Goal: Task Accomplishment & Management: Use online tool/utility

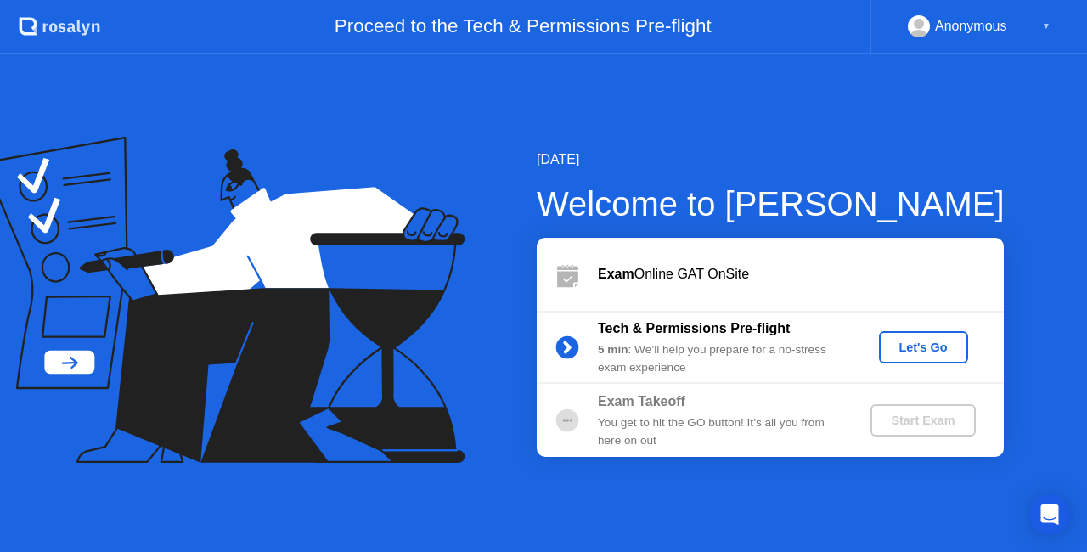
click at [913, 345] on div "Let's Go" at bounding box center [924, 348] width 76 height 14
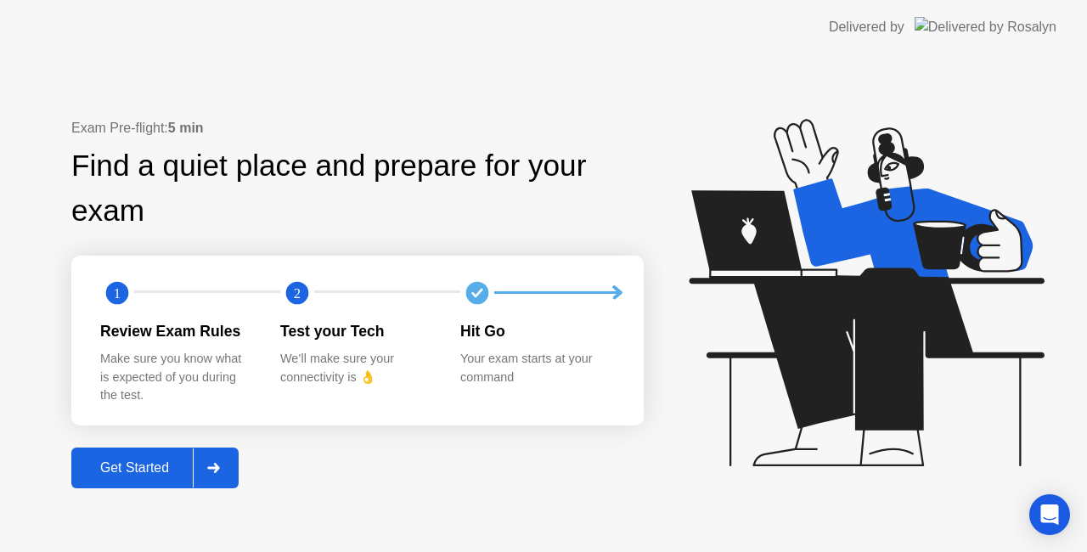
click at [144, 464] on div "Get Started" at bounding box center [134, 467] width 116 height 15
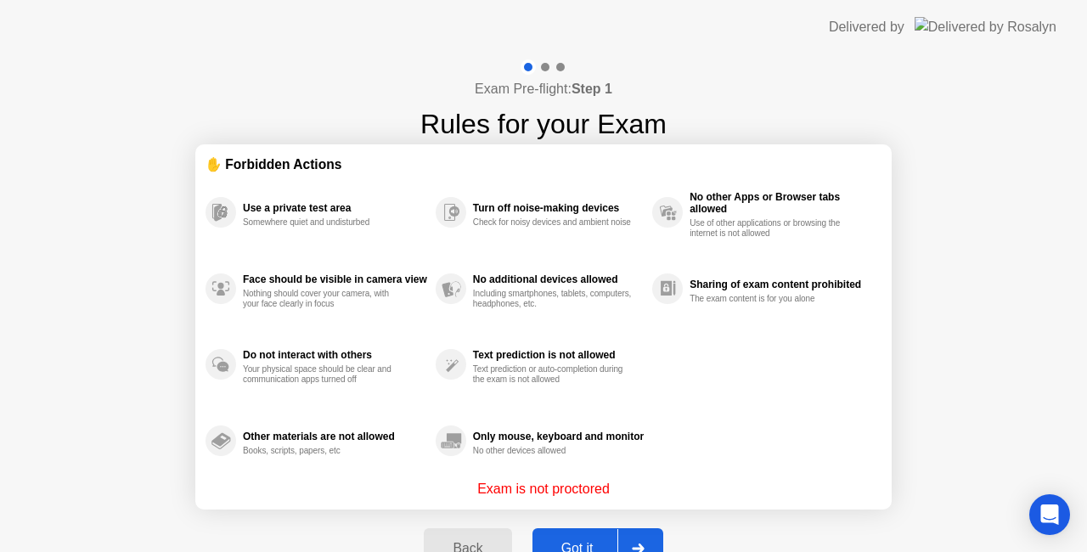
click at [568, 537] on button "Got it" at bounding box center [598, 548] width 131 height 41
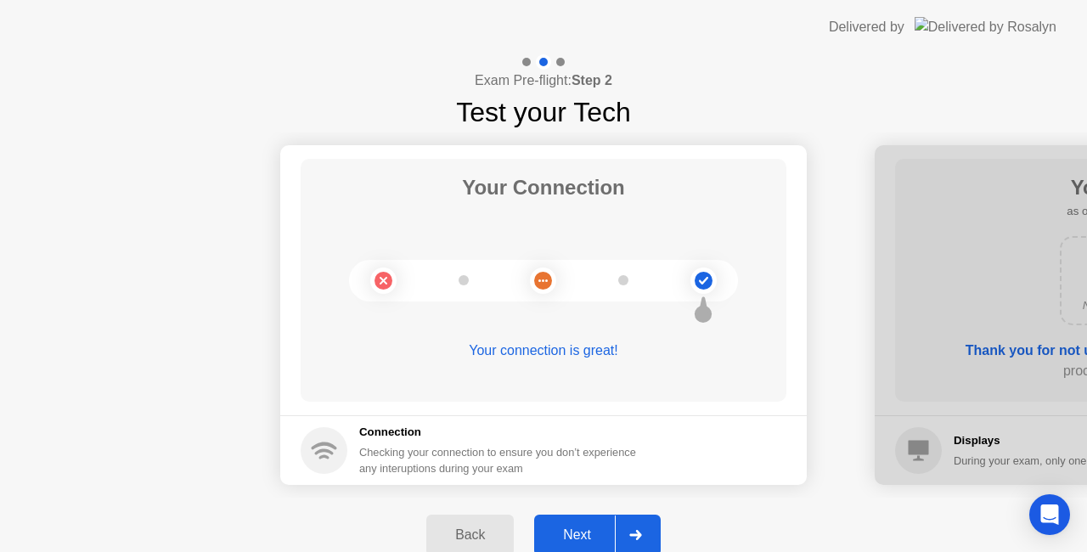
click at [577, 530] on div "Next" at bounding box center [577, 534] width 76 height 15
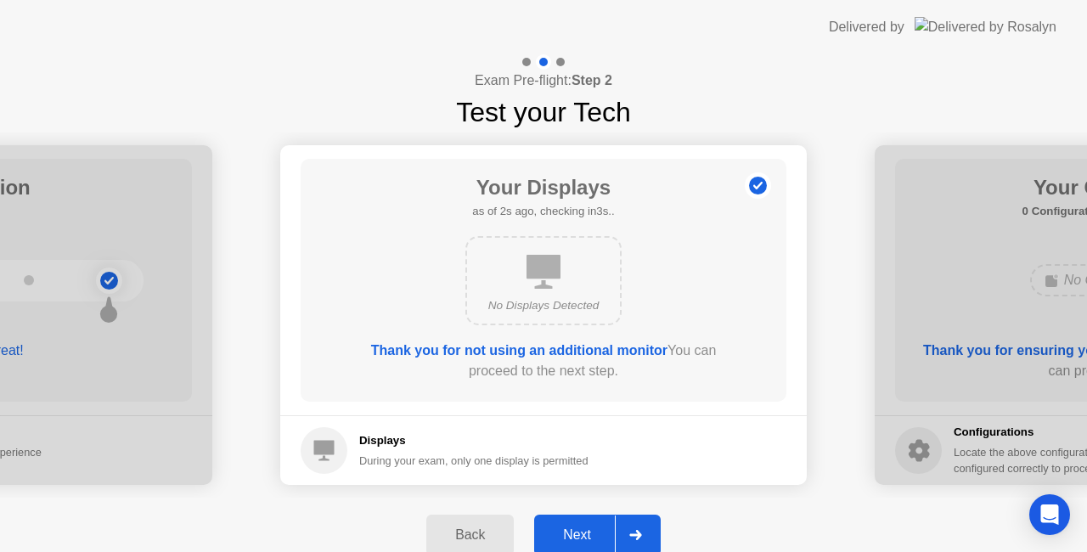
click at [577, 530] on div "Next" at bounding box center [577, 534] width 76 height 15
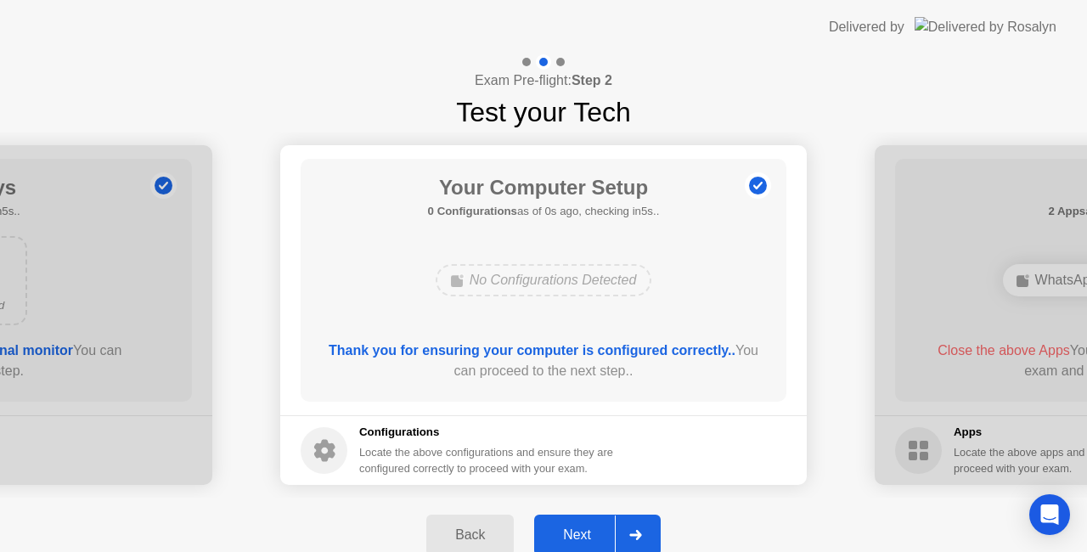
click at [577, 530] on div "Next" at bounding box center [577, 534] width 76 height 15
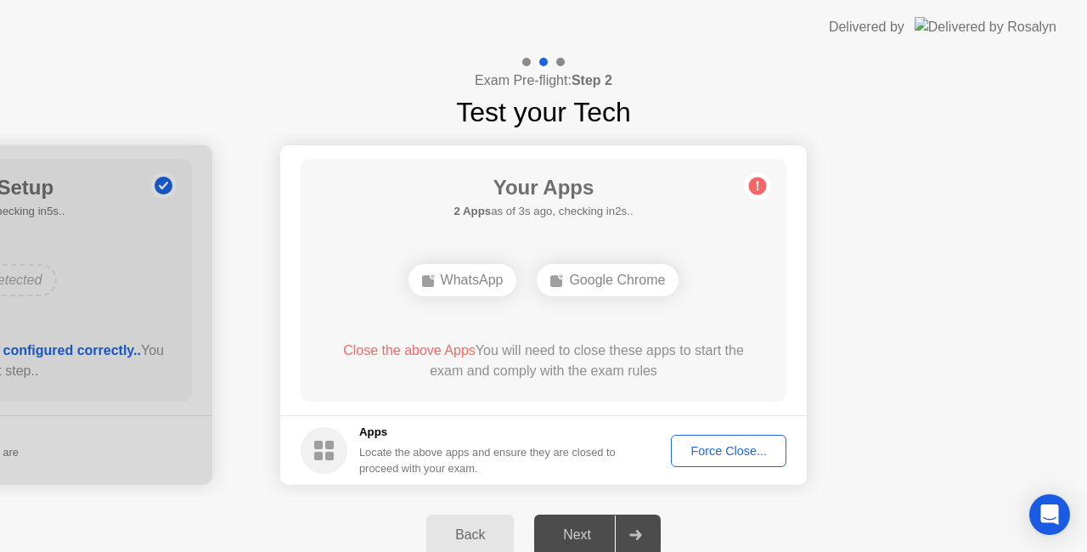
click at [578, 530] on div "Next" at bounding box center [577, 534] width 76 height 15
click at [739, 446] on div "Force Close..." at bounding box center [729, 451] width 104 height 14
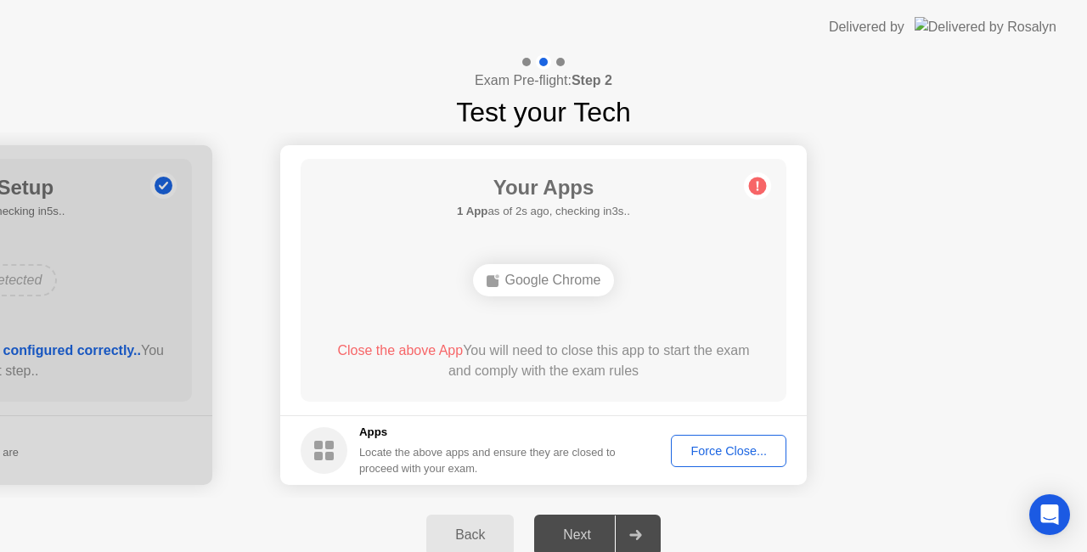
click at [726, 452] on div "Force Close..." at bounding box center [729, 451] width 104 height 14
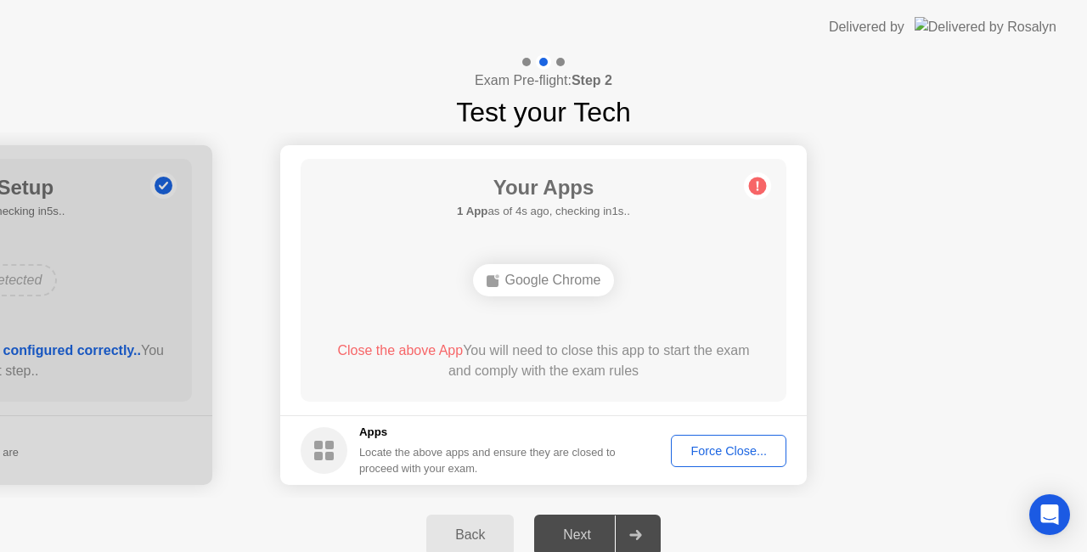
click at [724, 449] on div "Force Close..." at bounding box center [729, 451] width 104 height 14
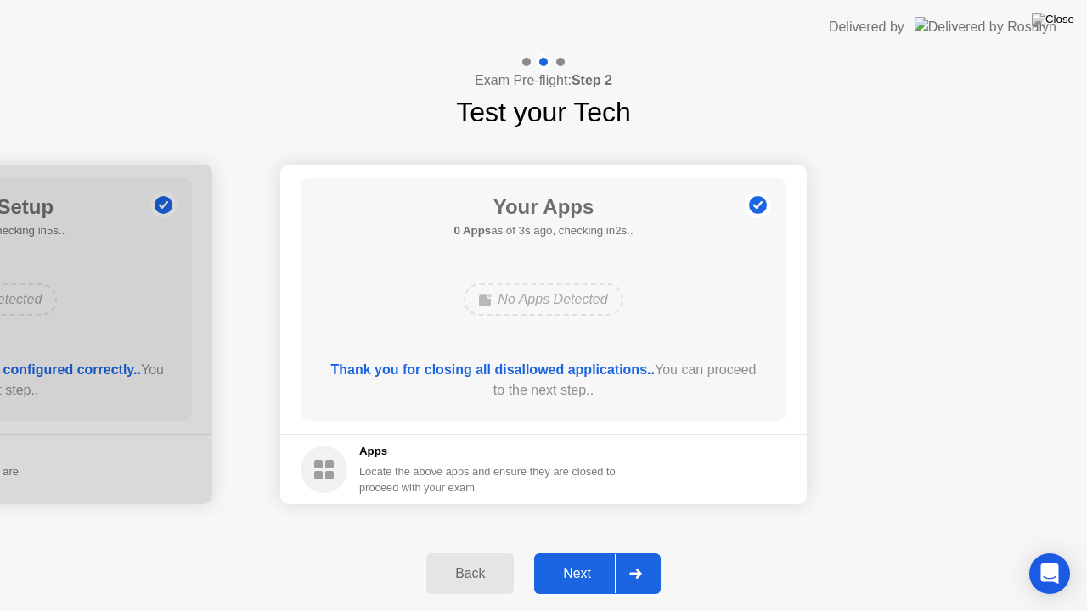
click at [586, 551] on div "Next" at bounding box center [577, 573] width 76 height 15
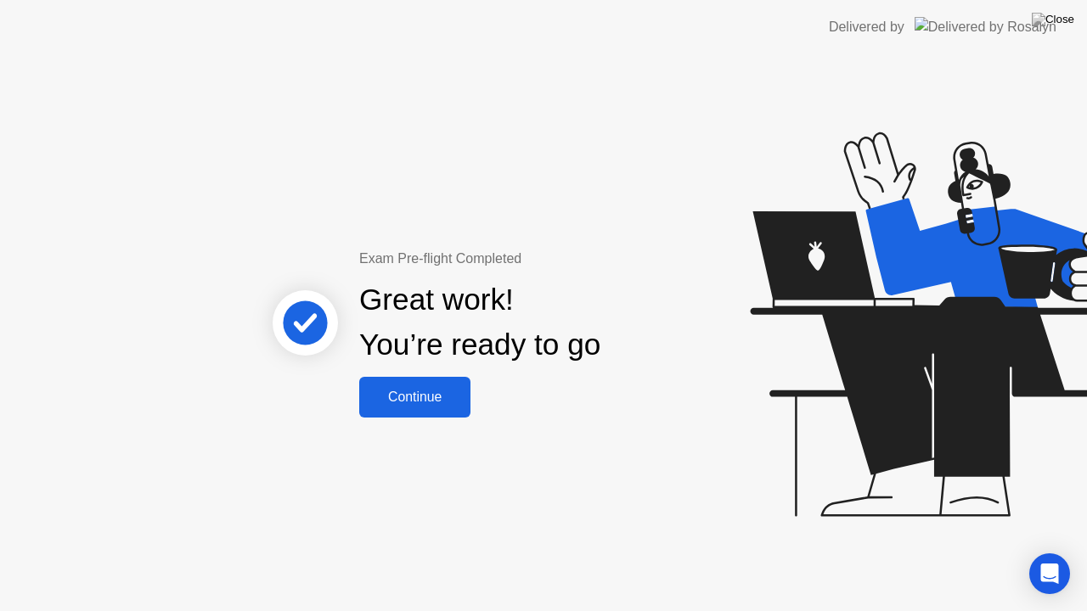
click at [403, 399] on div "Continue" at bounding box center [414, 397] width 101 height 15
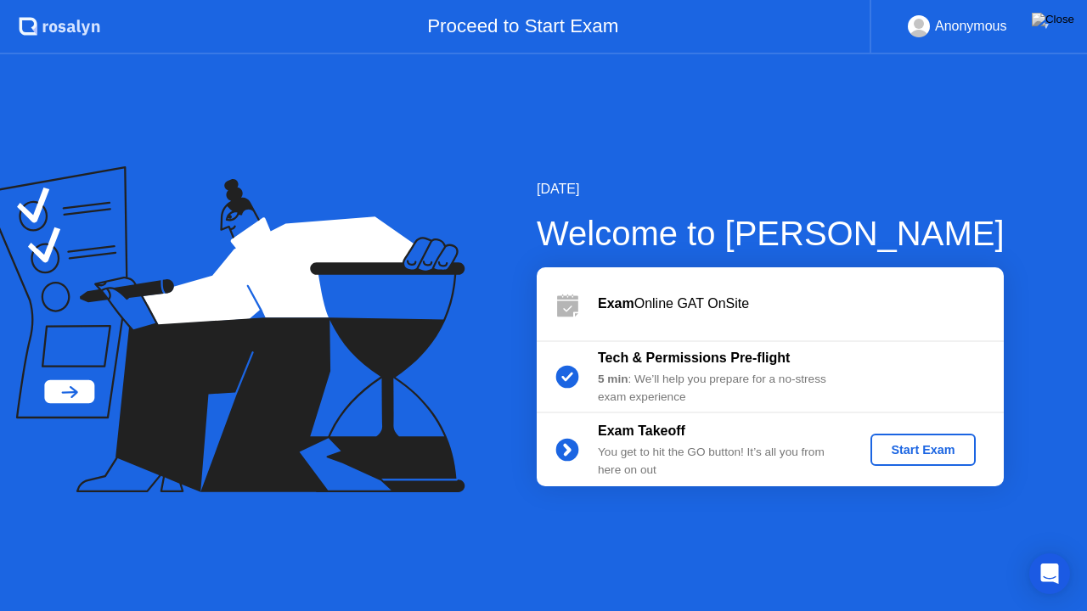
click at [917, 454] on div "Start Exam" at bounding box center [922, 450] width 91 height 14
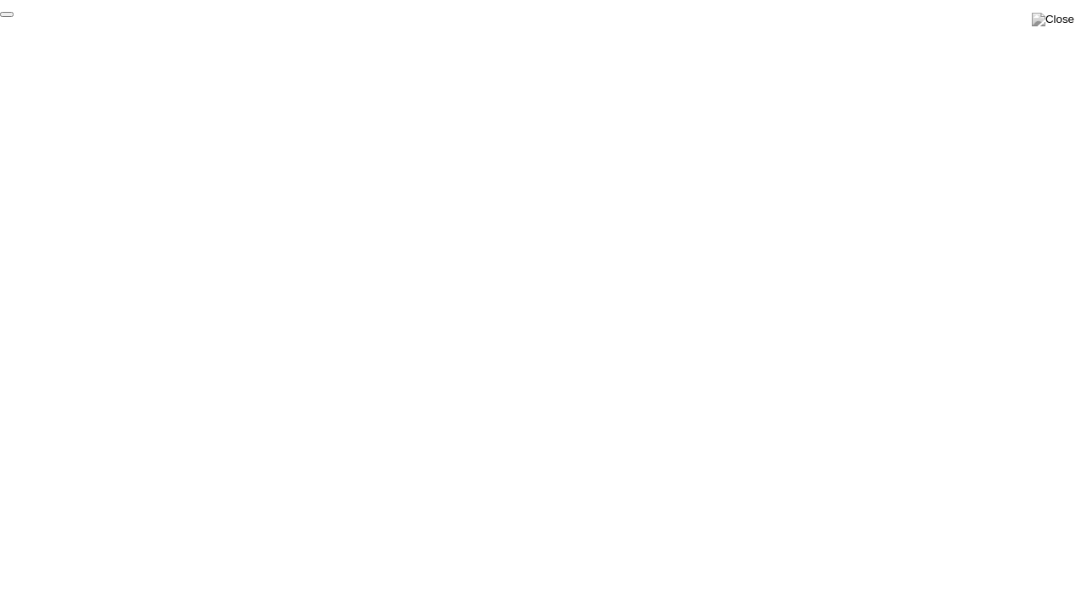
click div "End Proctoring Session"
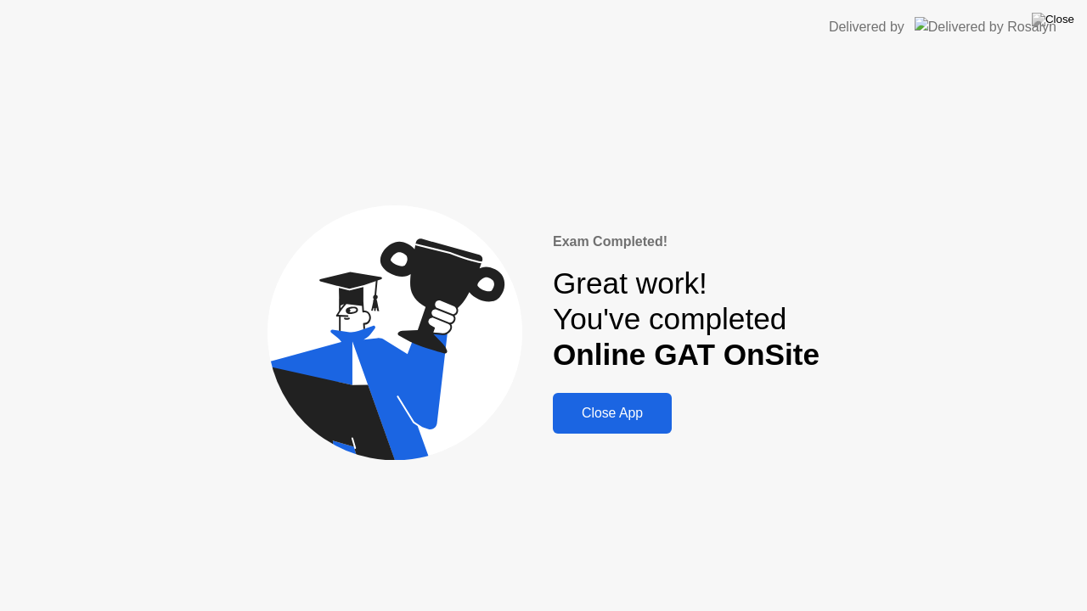
click at [1079, 9] on header "Delivered by" at bounding box center [543, 27] width 1087 height 54
click at [642, 421] on div "Close App" at bounding box center [612, 413] width 109 height 15
